Goal: Information Seeking & Learning: Get advice/opinions

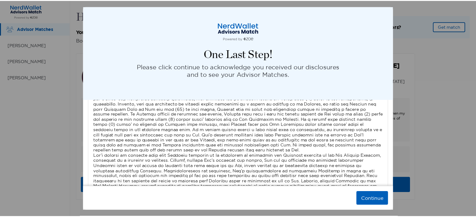
scroll to position [2088, 0]
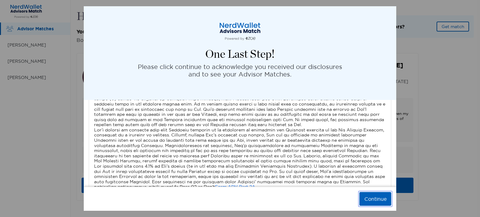
click at [372, 200] on button "Continue" at bounding box center [376, 199] width 32 height 14
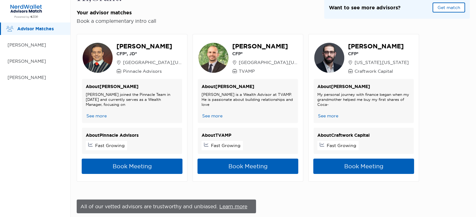
scroll to position [19, 0]
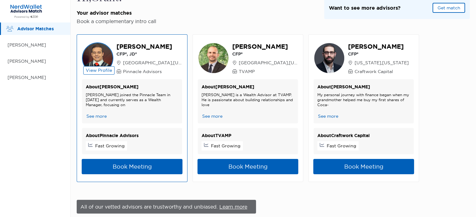
click at [106, 65] on img at bounding box center [97, 58] width 31 height 31
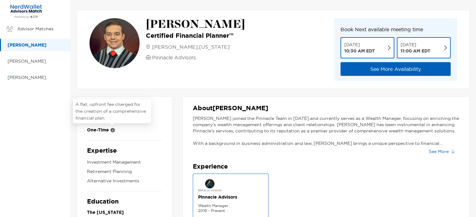
click at [113, 129] on icon at bounding box center [112, 130] width 4 height 4
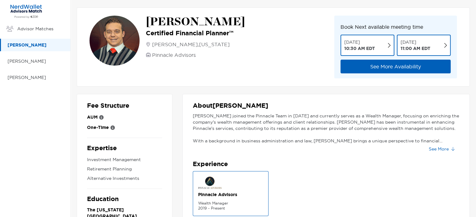
scroll to position [2, 0]
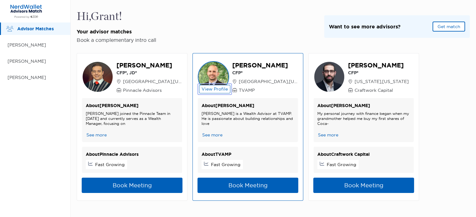
click at [218, 86] on button "View Profile" at bounding box center [214, 89] width 31 height 8
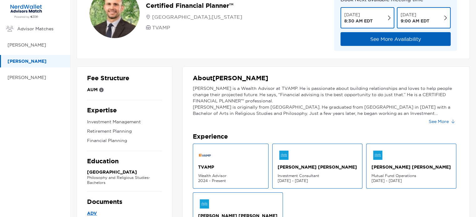
scroll to position [30, 0]
click at [444, 120] on button "See More" at bounding box center [441, 122] width 36 height 10
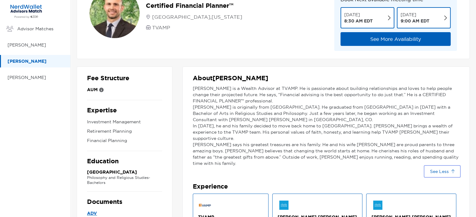
scroll to position [0, 0]
